Goal: Information Seeking & Learning: Learn about a topic

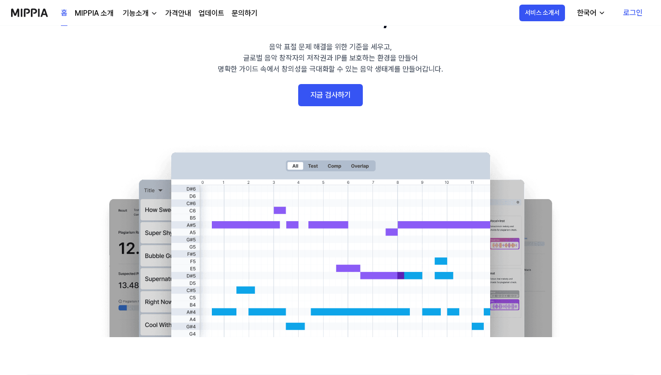
click at [350, 91] on link "지금 검사하기" at bounding box center [330, 95] width 65 height 22
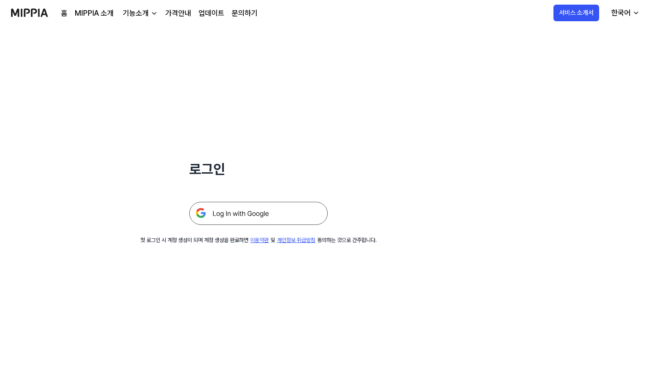
click at [259, 210] on img at bounding box center [258, 213] width 139 height 23
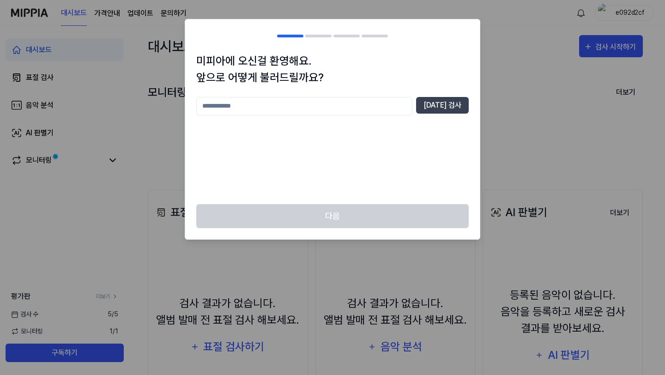
click at [366, 109] on input "text" at bounding box center [304, 106] width 216 height 18
type input "*"
type input "**********"
click at [437, 102] on button "중복 검사" at bounding box center [442, 105] width 53 height 17
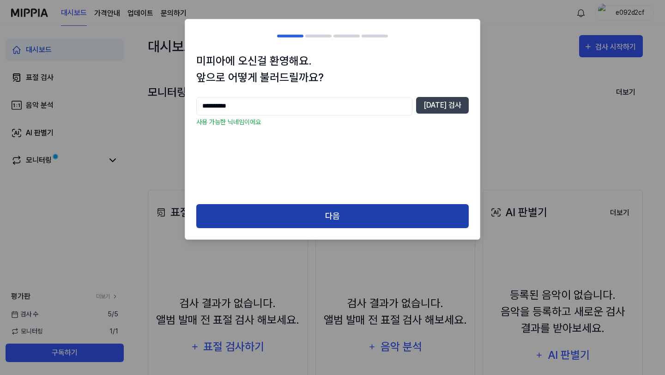
click at [339, 207] on button "다음" at bounding box center [332, 216] width 273 height 24
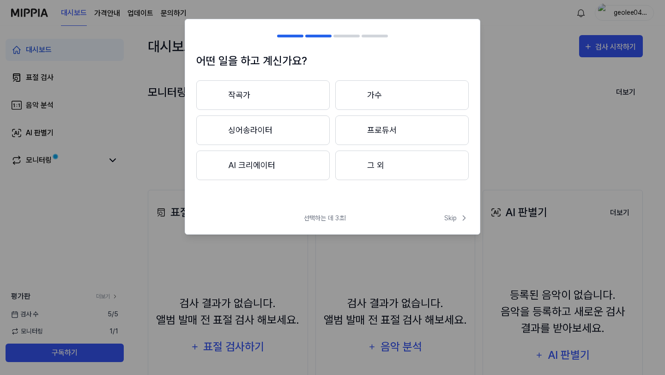
click at [273, 97] on button "작곡가" at bounding box center [262, 95] width 133 height 30
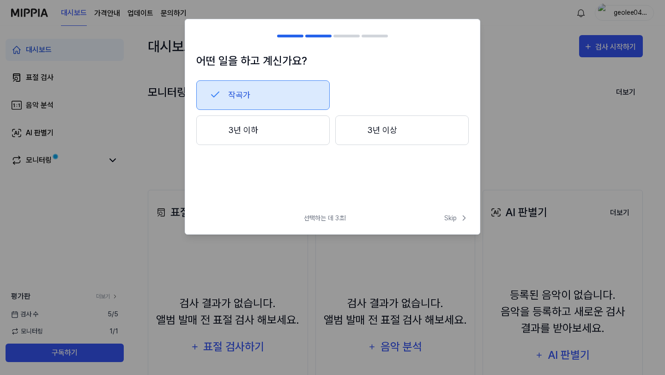
click at [331, 218] on span "선택하는 데 3초!" at bounding box center [325, 218] width 42 height 10
click at [295, 88] on button "작곡가" at bounding box center [262, 95] width 133 height 30
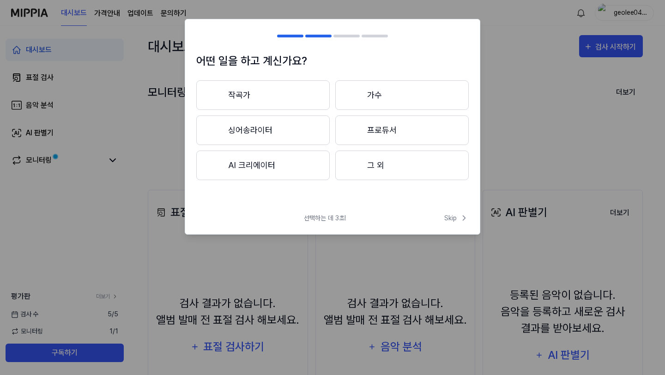
click at [383, 136] on button "프로듀서" at bounding box center [401, 130] width 133 height 30
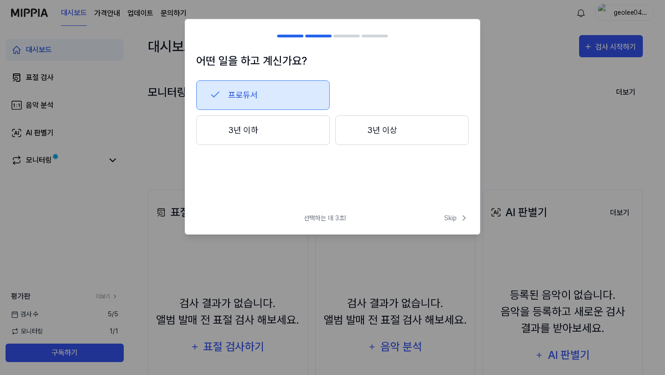
click at [294, 121] on button "3년 이하" at bounding box center [262, 130] width 133 height 30
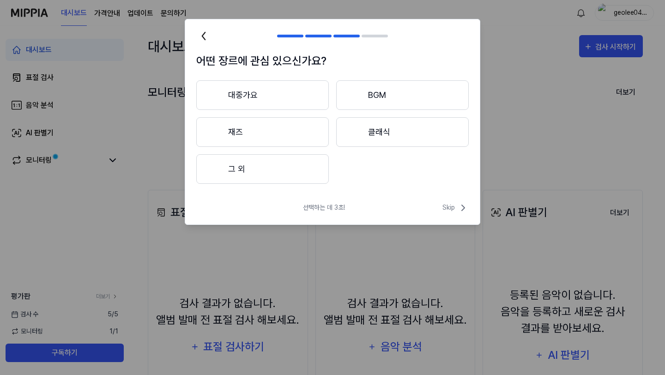
click at [205, 34] on icon at bounding box center [203, 36] width 15 height 15
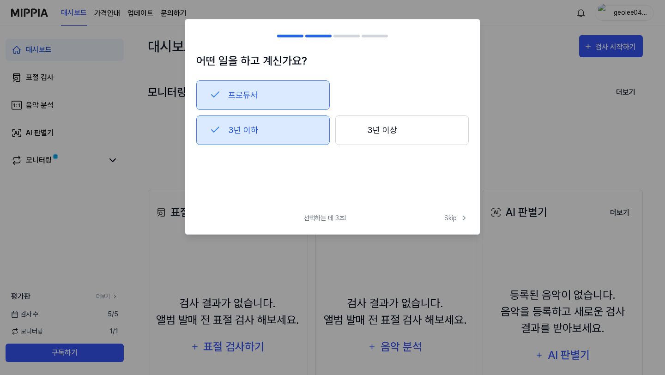
click at [243, 95] on button "프로듀서" at bounding box center [262, 95] width 133 height 30
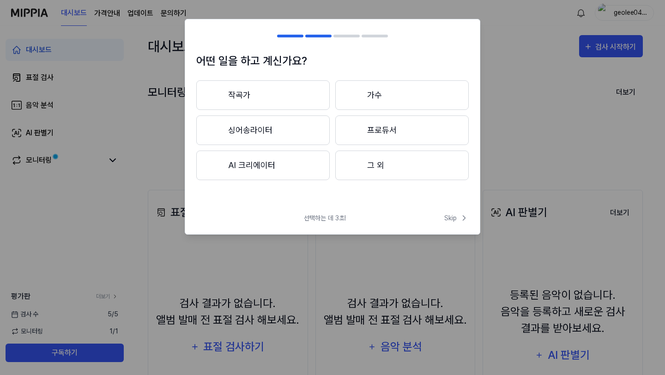
click at [377, 169] on button "그 외" at bounding box center [401, 166] width 133 height 30
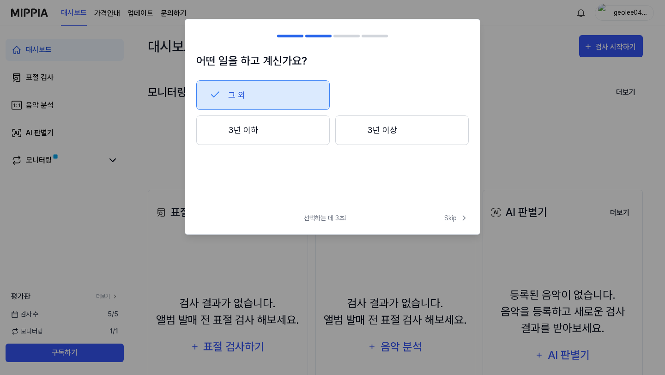
click at [266, 141] on button "3년 이하" at bounding box center [262, 130] width 133 height 30
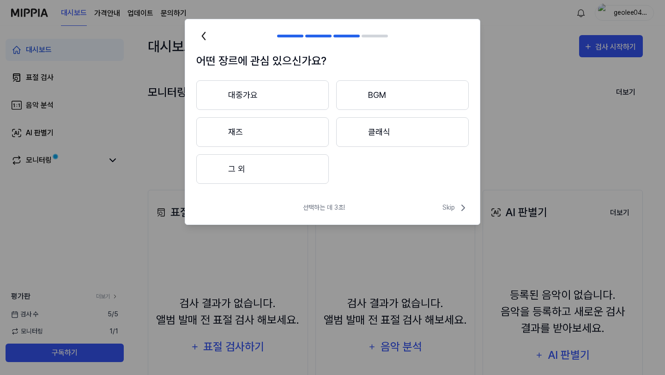
click at [265, 171] on button "그 외" at bounding box center [262, 169] width 133 height 30
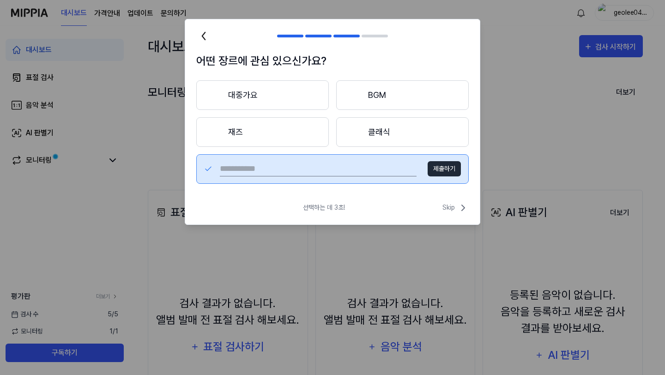
click at [319, 174] on input "text" at bounding box center [318, 169] width 197 height 15
type input "*"
type input "**"
click at [451, 172] on button "제출하기" at bounding box center [444, 168] width 33 height 15
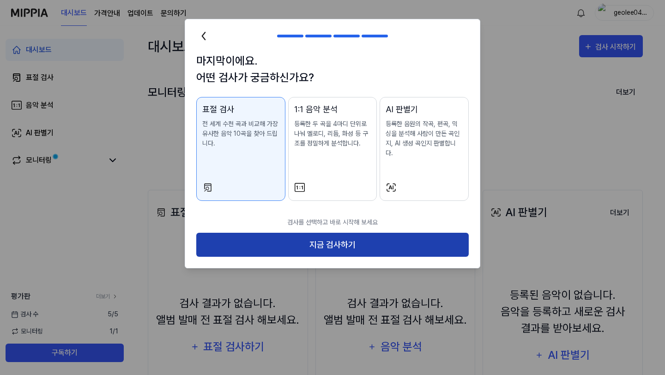
click at [305, 233] on button "지금 검사하기" at bounding box center [332, 245] width 273 height 24
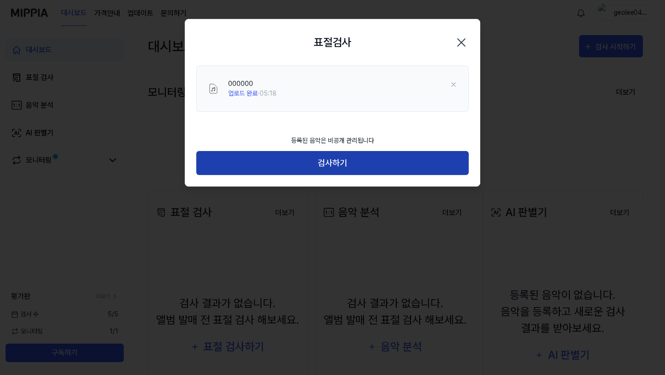
click at [322, 165] on button "검사하기" at bounding box center [332, 163] width 273 height 24
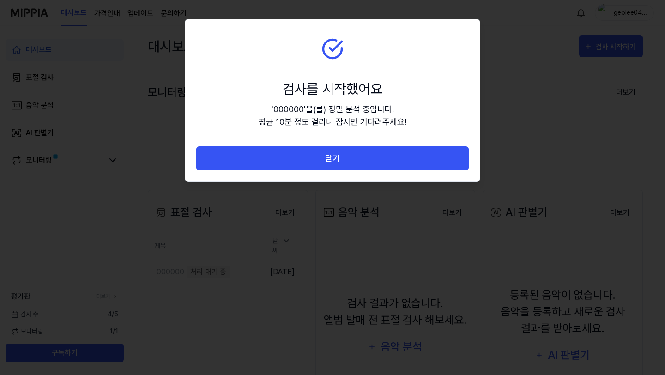
click at [322, 165] on button "닫기" at bounding box center [332, 158] width 273 height 24
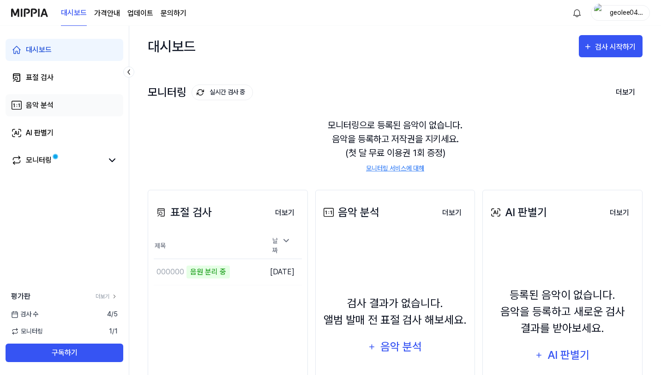
click at [48, 109] on div "음악 분석" at bounding box center [40, 105] width 28 height 11
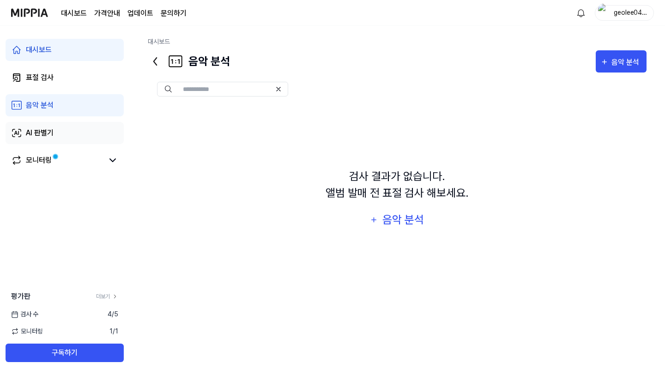
click at [45, 132] on div "AI 판별기" at bounding box center [40, 132] width 28 height 11
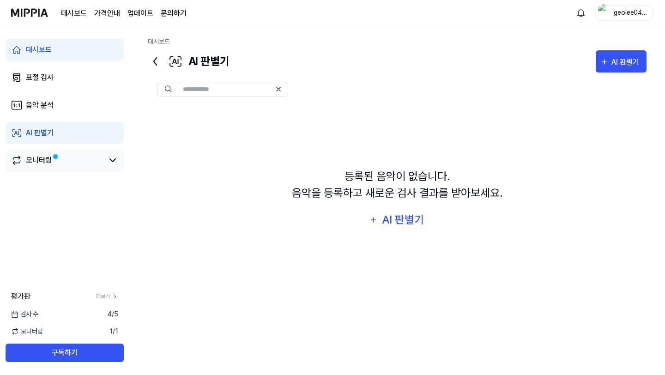
click at [48, 157] on div "모니터링" at bounding box center [39, 160] width 26 height 11
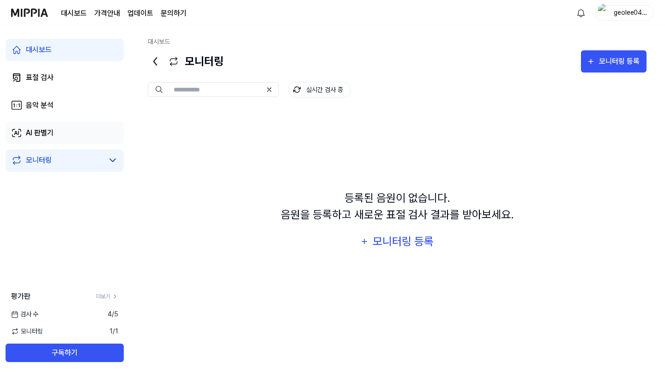
click at [52, 138] on div "AI 판별기" at bounding box center [40, 132] width 28 height 11
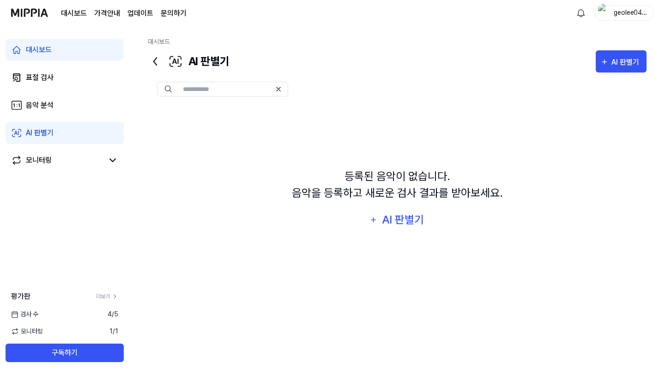
click at [58, 123] on link "AI 판별기" at bounding box center [65, 133] width 118 height 22
click at [58, 120] on div "대시보드 표절 검사 음악 분석 AI 판별기 모니터링" at bounding box center [64, 105] width 129 height 159
click at [62, 107] on link "음악 분석" at bounding box center [65, 105] width 118 height 22
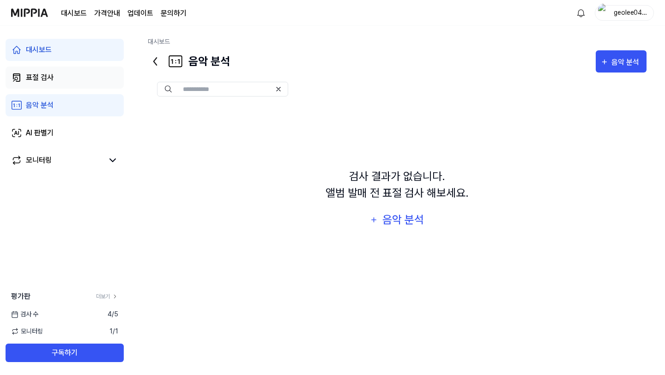
click at [61, 82] on link "표절 검사" at bounding box center [65, 78] width 118 height 22
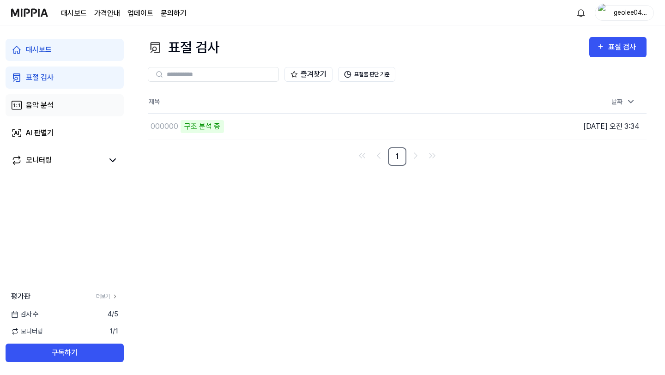
click at [62, 104] on link "음악 분석" at bounding box center [65, 105] width 118 height 22
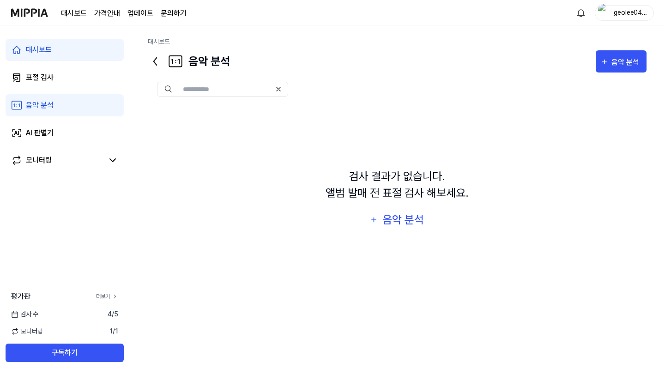
click at [102, 297] on link "더보기" at bounding box center [107, 296] width 22 height 8
click at [39, 160] on div "모니터링" at bounding box center [39, 160] width 26 height 11
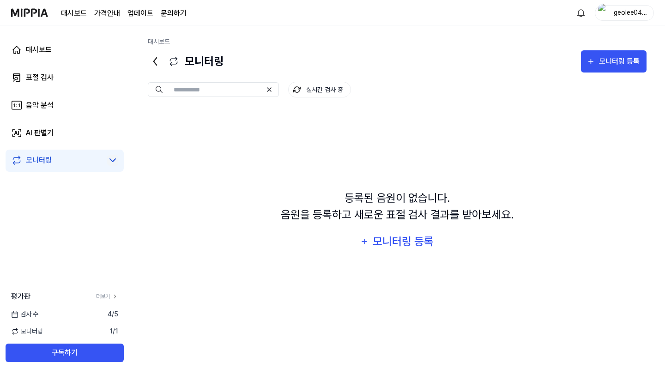
click at [111, 157] on icon at bounding box center [112, 160] width 11 height 11
click at [111, 161] on icon at bounding box center [112, 160] width 11 height 11
click at [66, 133] on link "AI 판별기" at bounding box center [65, 133] width 118 height 22
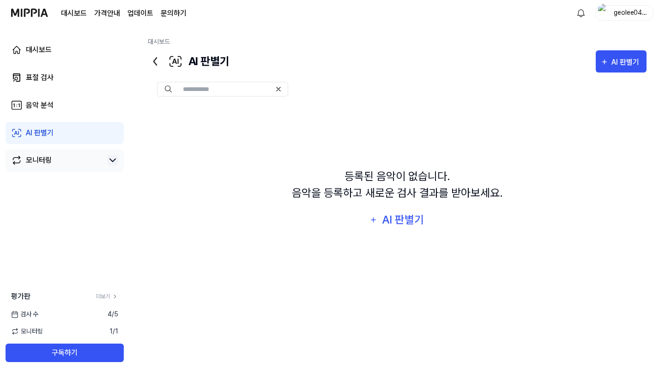
click at [61, 144] on div "대시보드 표절 검사 음악 분석 AI 판별기 모니터링" at bounding box center [64, 105] width 129 height 159
click at [61, 155] on link "모니터링" at bounding box center [57, 160] width 92 height 11
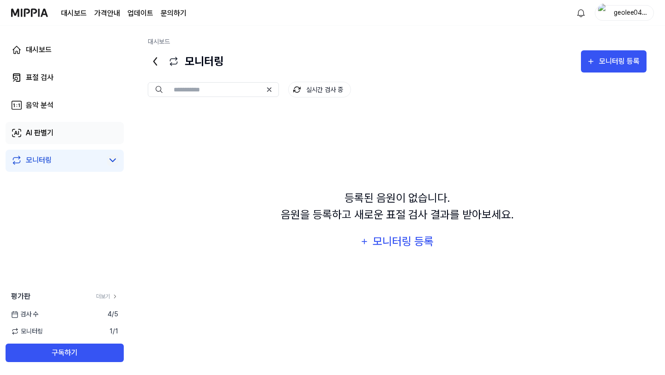
click at [62, 129] on link "AI 판별기" at bounding box center [65, 133] width 118 height 22
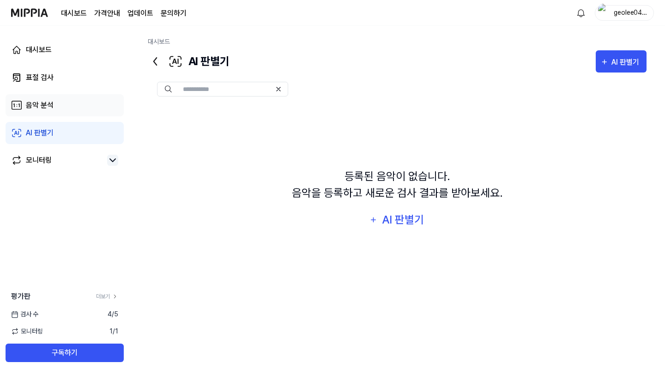
click at [63, 104] on link "음악 분석" at bounding box center [65, 105] width 118 height 22
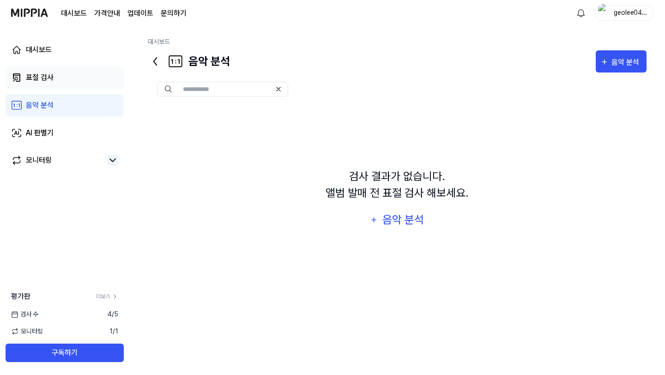
click at [62, 87] on link "표절 검사" at bounding box center [65, 78] width 118 height 22
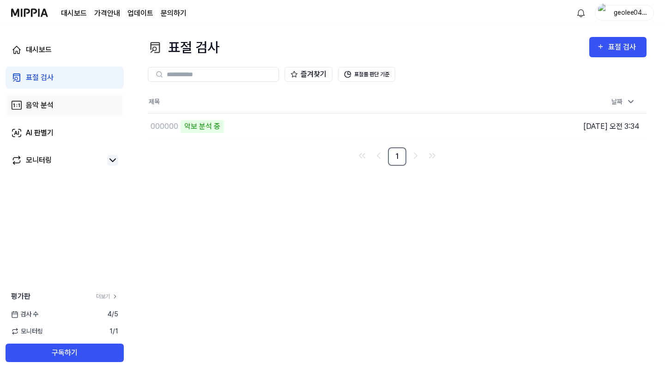
click at [60, 103] on link "음악 분석" at bounding box center [65, 105] width 118 height 22
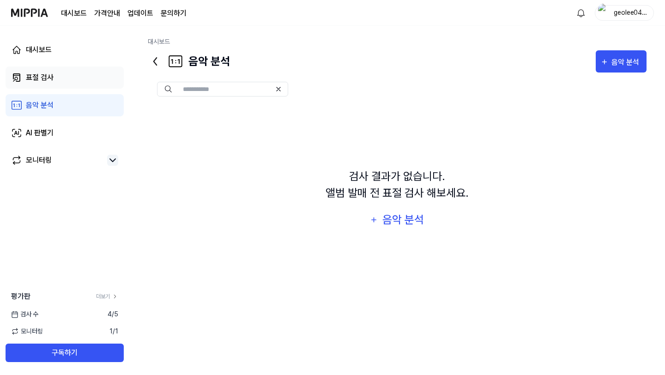
click at [60, 80] on link "표절 검사" at bounding box center [65, 78] width 118 height 22
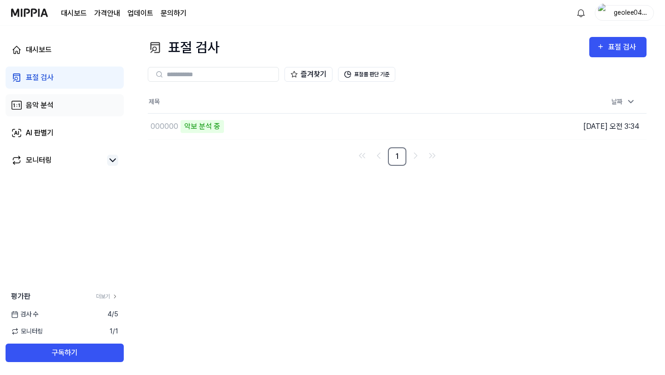
click at [55, 100] on link "음악 분석" at bounding box center [65, 105] width 118 height 22
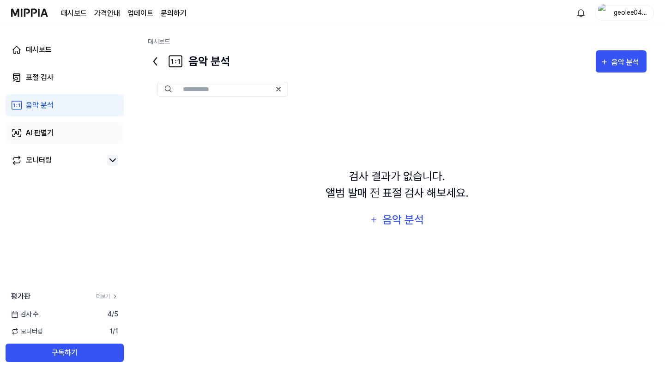
click at [44, 130] on div "AI 판별기" at bounding box center [40, 132] width 28 height 11
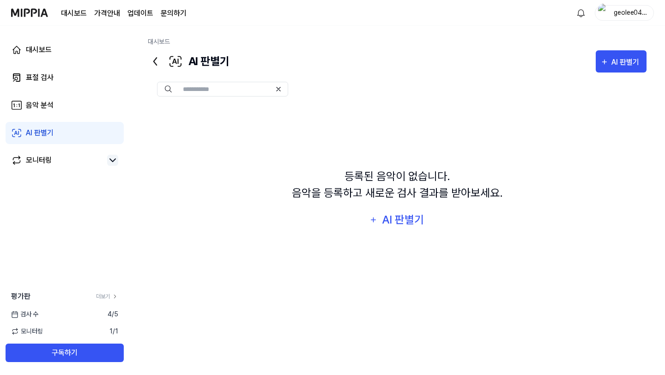
click at [193, 87] on input "text" at bounding box center [227, 89] width 88 height 8
click at [158, 63] on icon at bounding box center [155, 61] width 15 height 15
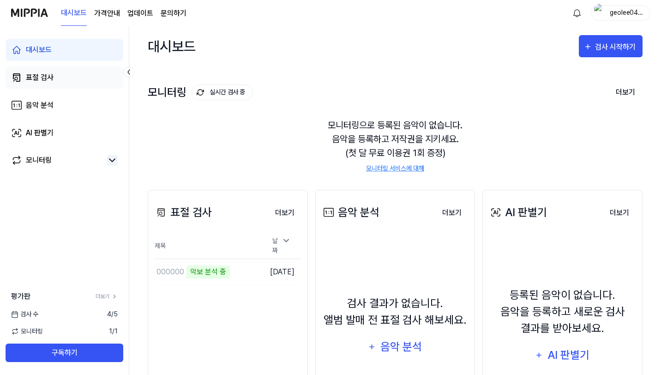
click at [58, 76] on link "표절 검사" at bounding box center [65, 78] width 118 height 22
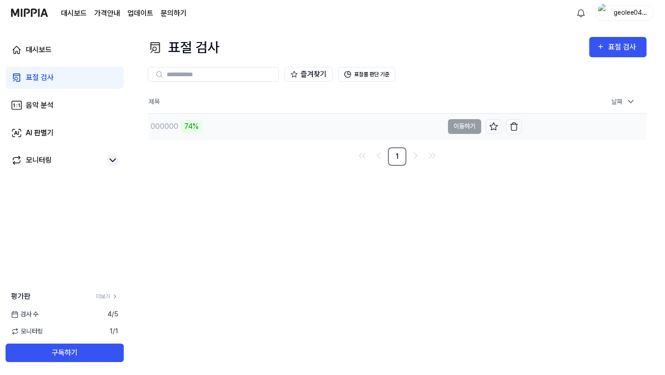
click at [240, 128] on div "000000 74%" at bounding box center [296, 127] width 296 height 26
click at [181, 127] on div "74%" at bounding box center [192, 126] width 22 height 13
click at [188, 126] on div "75%" at bounding box center [192, 126] width 22 height 13
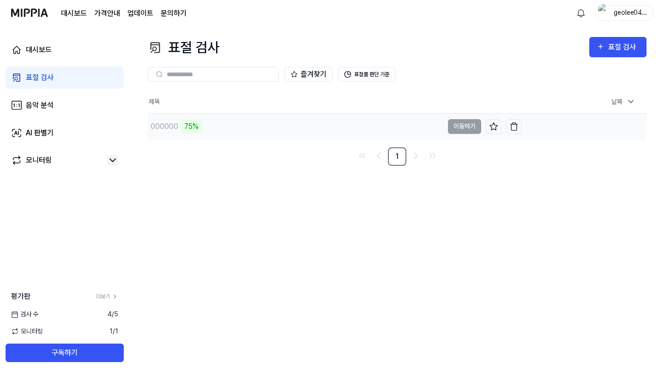
click at [221, 130] on div "000000 75%" at bounding box center [296, 127] width 296 height 26
click at [196, 121] on div "000000" at bounding box center [296, 127] width 296 height 26
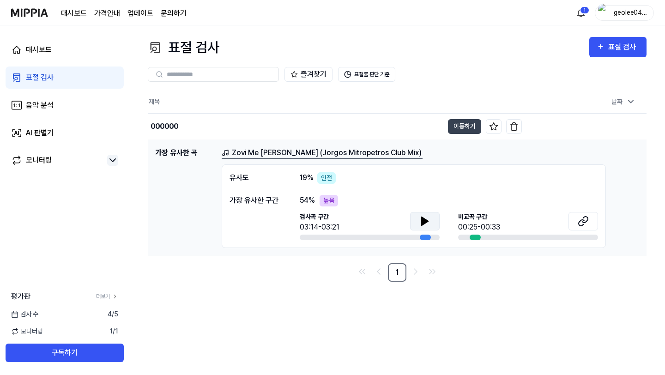
click at [424, 220] on icon at bounding box center [425, 221] width 6 height 8
click at [424, 220] on icon at bounding box center [423, 220] width 2 height 7
click at [580, 221] on icon at bounding box center [582, 222] width 6 height 6
click at [482, 213] on span "비교곡 구간" at bounding box center [479, 217] width 42 height 10
drag, startPoint x: 232, startPoint y: 151, endPoint x: 393, endPoint y: 152, distance: 160.7
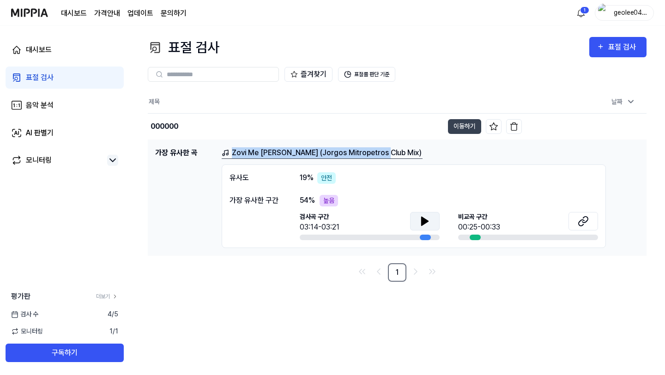
drag, startPoint x: 393, startPoint y: 152, endPoint x: 404, endPoint y: 161, distance: 13.5
click at [404, 161] on div "Zovi Me Lena (Jorgos Mitropetros Club Mix) 유사도 19 % 안전 가장 유사한 구간 54 % 높음 검사곡 구간…" at bounding box center [431, 197] width 418 height 101
copy link "Zovi Me Lena (Jorgos Mitropetros Club Mix)"
click at [270, 281] on nav "1" at bounding box center [397, 272] width 499 height 18
click at [331, 201] on div "높음" at bounding box center [329, 201] width 18 height 12
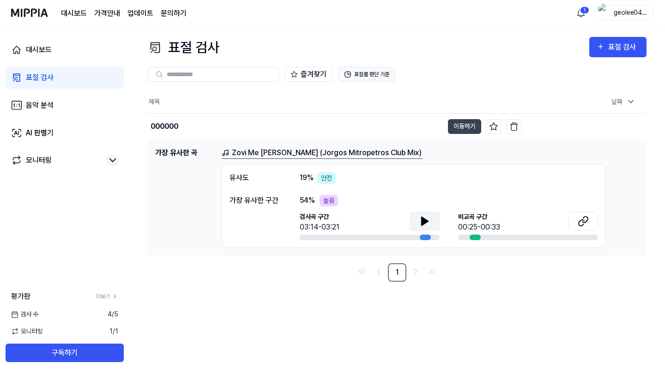
click at [363, 71] on button "표절률 판단 기준" at bounding box center [366, 74] width 57 height 15
click at [462, 71] on div "즐겨찾기 표절률 판단 기준" at bounding box center [397, 74] width 499 height 15
click at [419, 216] on button at bounding box center [425, 221] width 30 height 18
click at [419, 217] on icon at bounding box center [424, 221] width 11 height 11
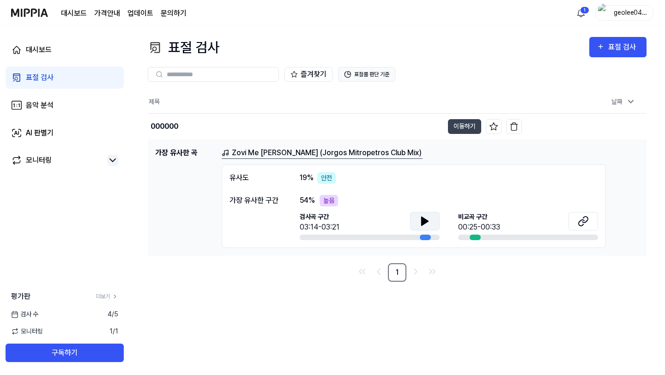
click at [366, 73] on button "표절률 판단 기준" at bounding box center [366, 74] width 57 height 15
click at [449, 152] on div "Zovi Me Lena (Jorgos Mitropetros Club Mix)" at bounding box center [431, 153] width 418 height 12
